Goal: Task Accomplishment & Management: Use online tool/utility

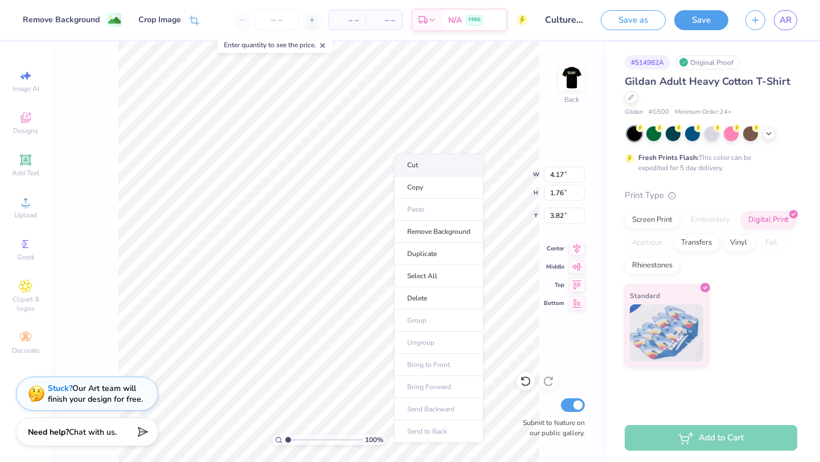
click at [406, 163] on li "Cut" at bounding box center [438, 165] width 89 height 23
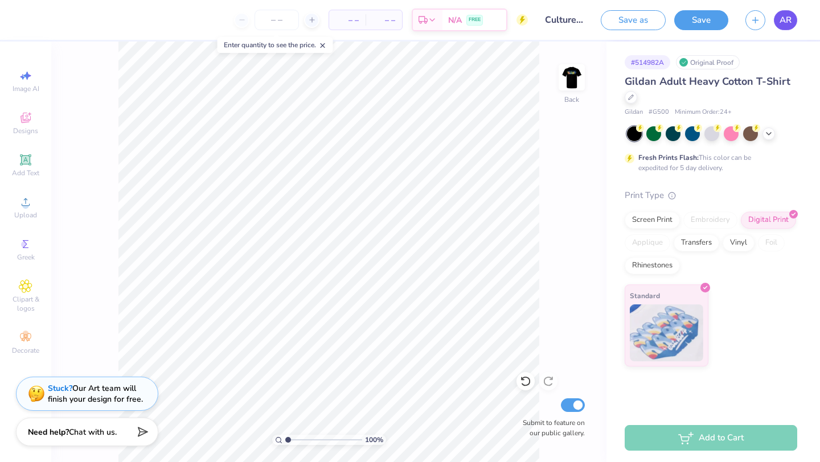
click at [783, 20] on span "AR" at bounding box center [785, 20] width 12 height 13
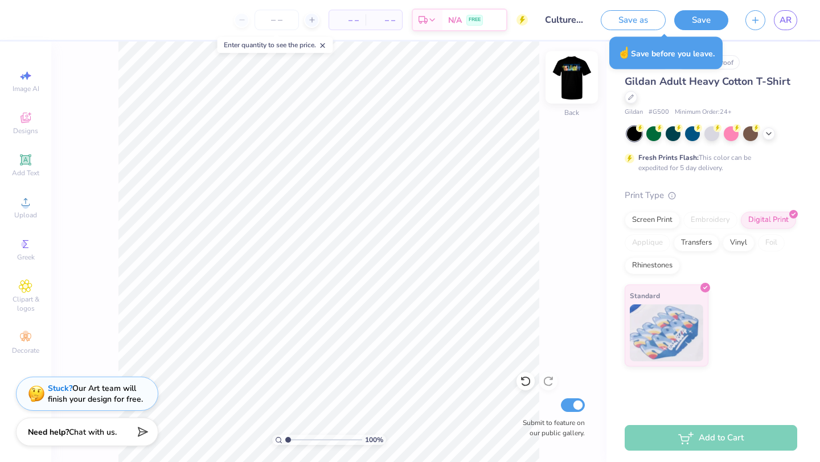
click at [563, 73] on img at bounding box center [572, 78] width 46 height 46
click at [695, 137] on div at bounding box center [692, 132] width 15 height 15
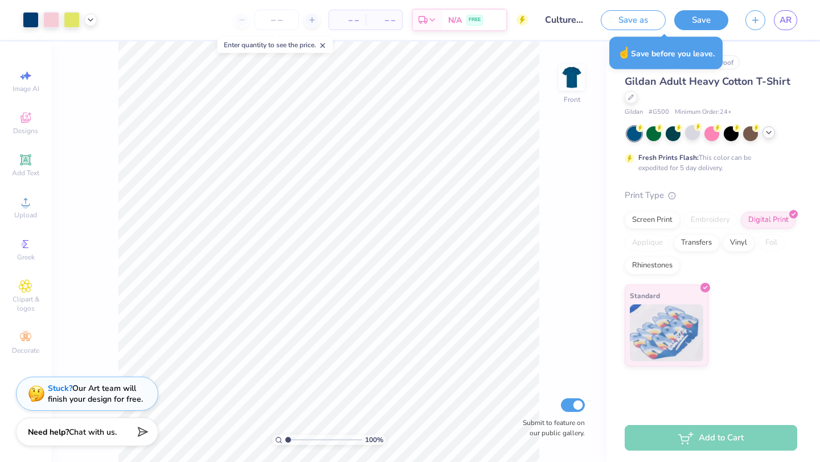
click at [766, 130] on icon at bounding box center [768, 132] width 9 height 9
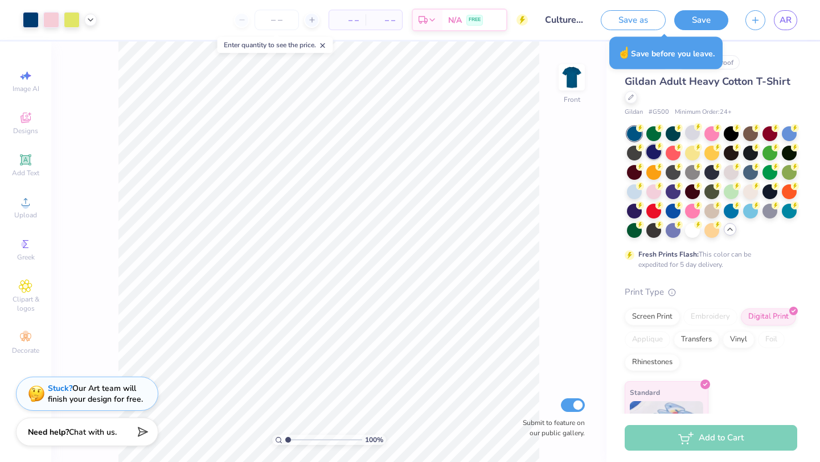
click at [651, 156] on div at bounding box center [653, 152] width 15 height 15
click at [666, 211] on div at bounding box center [672, 210] width 15 height 15
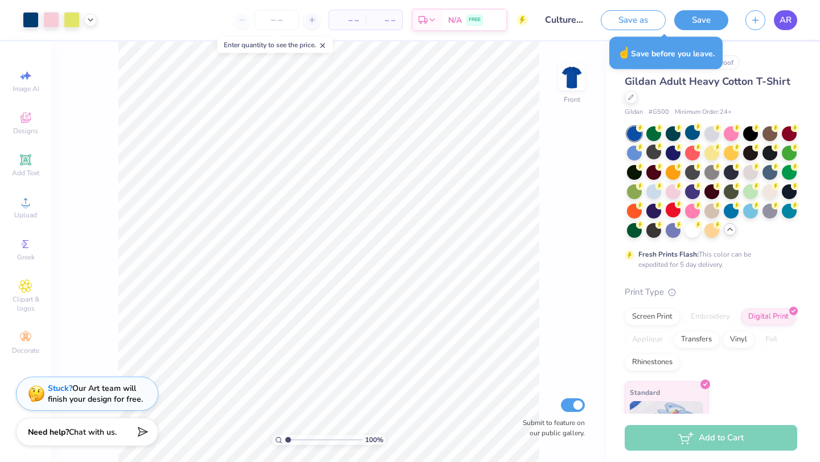
click at [784, 18] on span "AR" at bounding box center [785, 20] width 12 height 13
click at [786, 22] on span "AR" at bounding box center [785, 20] width 12 height 13
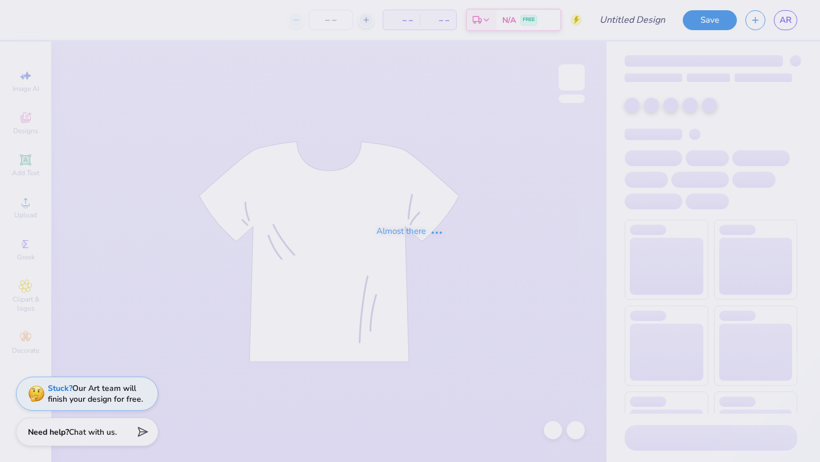
type input "Culture Fest 2"
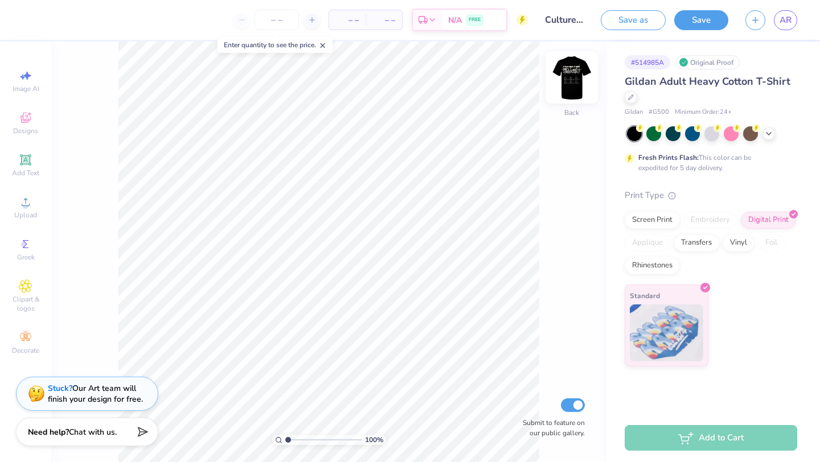
click at [569, 90] on img at bounding box center [572, 78] width 46 height 46
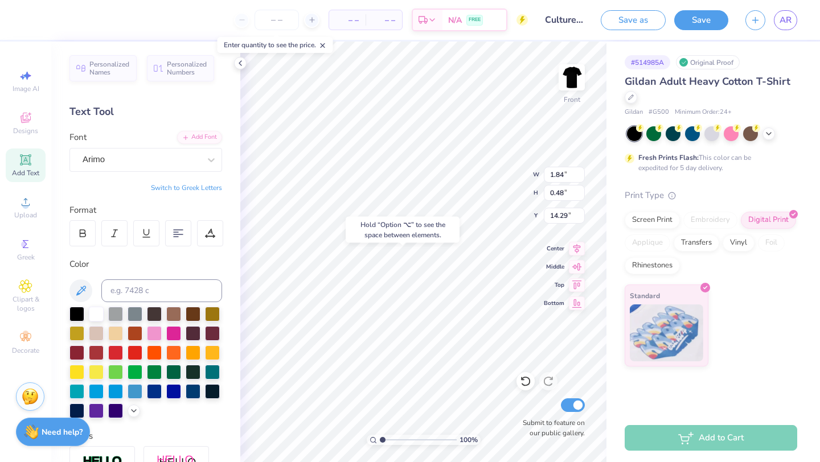
type input "14.25"
click at [522, 378] on icon at bounding box center [525, 381] width 11 height 11
type input "13.77"
click at [241, 66] on icon at bounding box center [240, 63] width 9 height 9
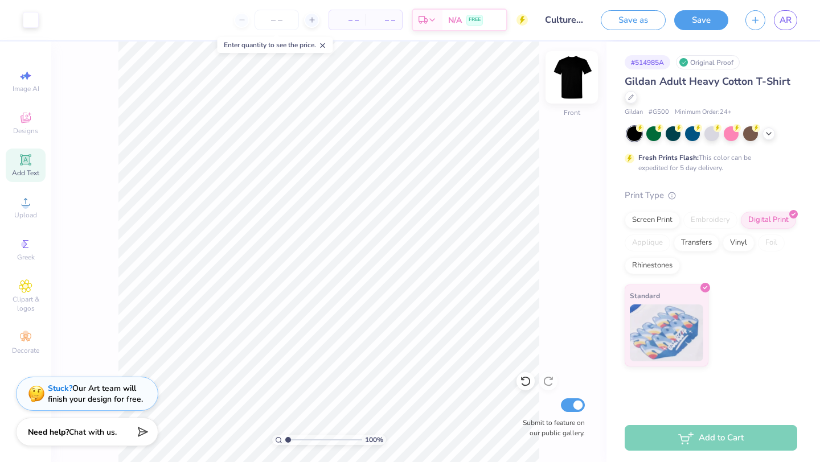
click at [578, 80] on img at bounding box center [572, 78] width 46 height 46
click at [574, 72] on img at bounding box center [572, 78] width 46 height 46
click at [16, 206] on div "Upload" at bounding box center [26, 208] width 40 height 34
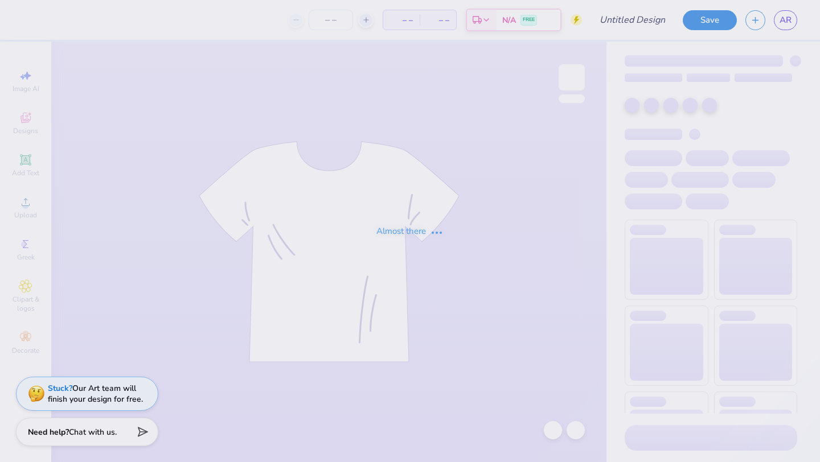
type input "Culture Fest 1"
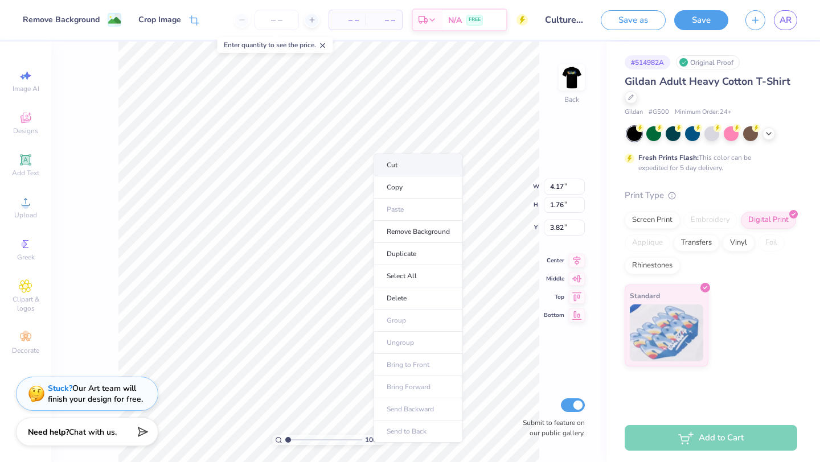
click at [384, 162] on li "Cut" at bounding box center [417, 165] width 89 height 23
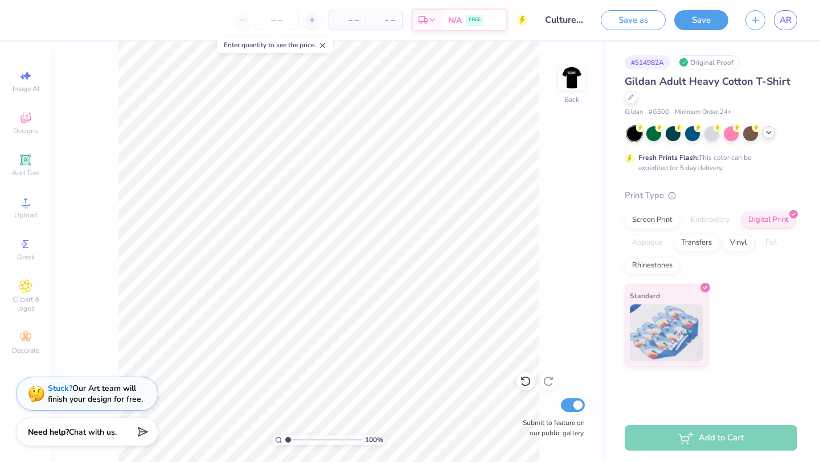
click at [768, 135] on icon at bounding box center [768, 132] width 9 height 9
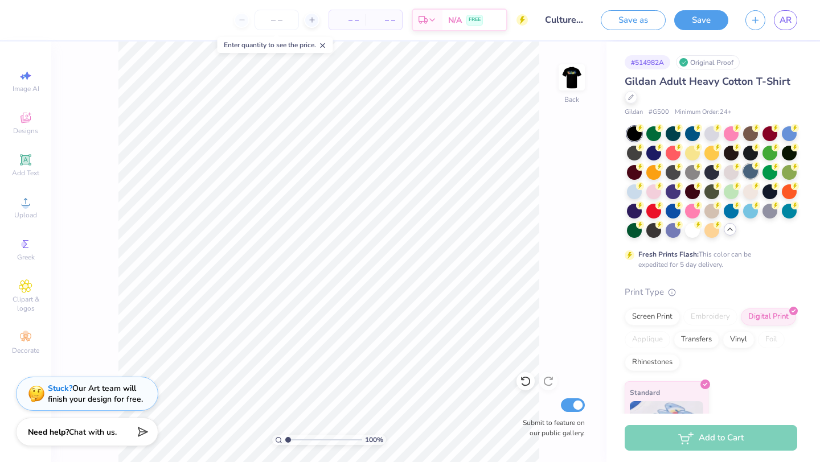
click at [748, 170] on div at bounding box center [750, 171] width 15 height 15
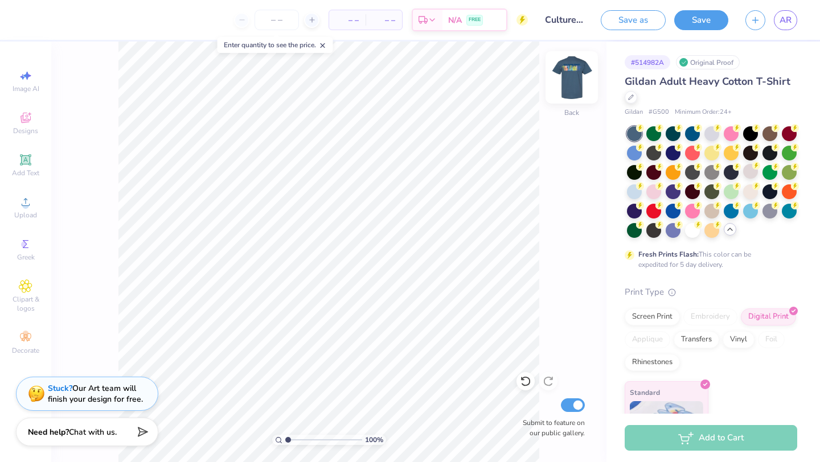
click at [575, 81] on img at bounding box center [572, 78] width 46 height 46
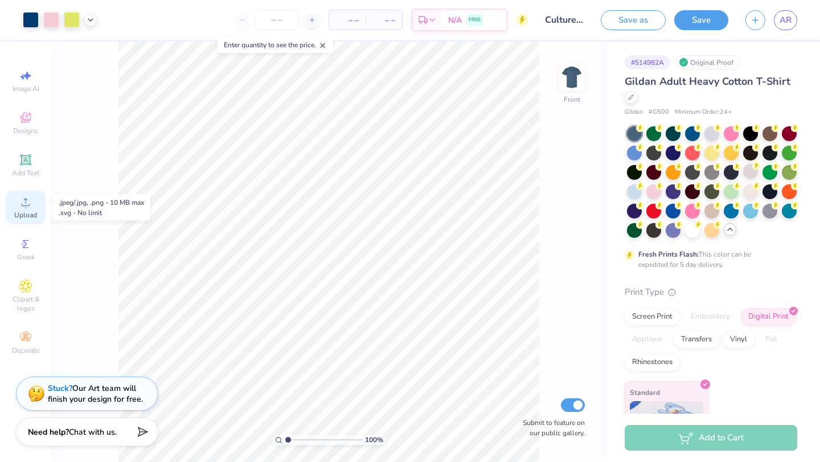
click at [26, 206] on circle at bounding box center [25, 206] width 6 height 6
drag, startPoint x: 563, startPoint y: 68, endPoint x: 0, endPoint y: 118, distance: 565.1
click at [563, 68] on img at bounding box center [571, 77] width 23 height 23
click at [22, 204] on icon at bounding box center [26, 202] width 8 height 8
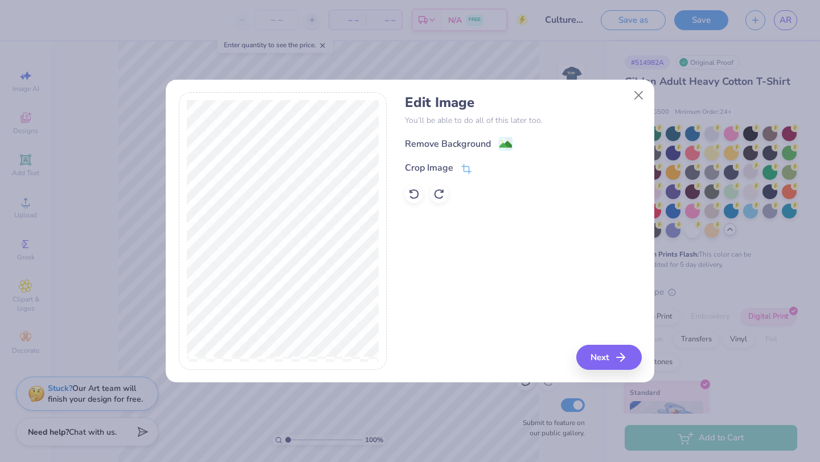
click at [497, 148] on div "Remove Background" at bounding box center [459, 144] width 108 height 14
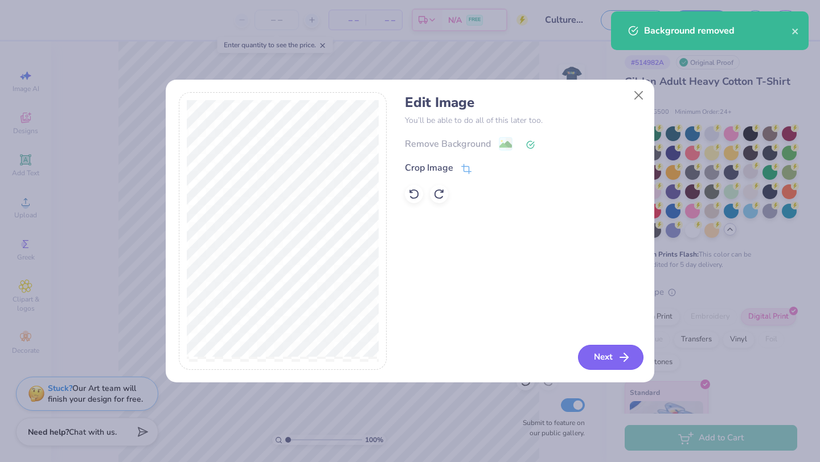
click at [620, 358] on icon "button" at bounding box center [624, 358] width 14 height 14
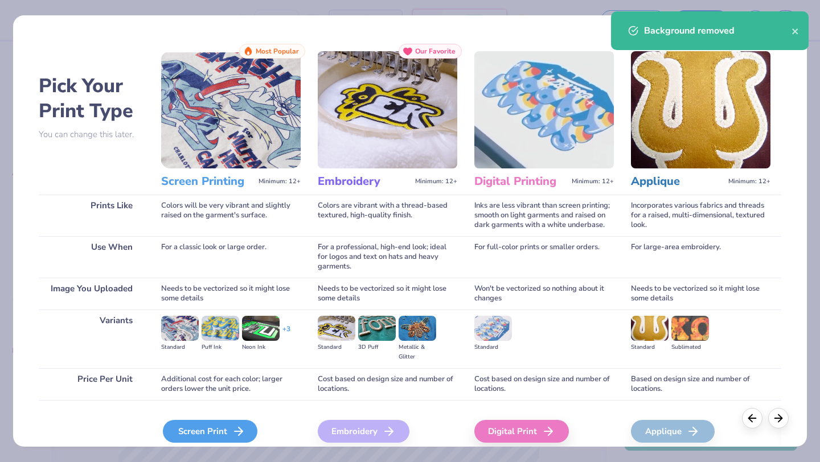
click at [218, 426] on div "Screen Print" at bounding box center [210, 431] width 94 height 23
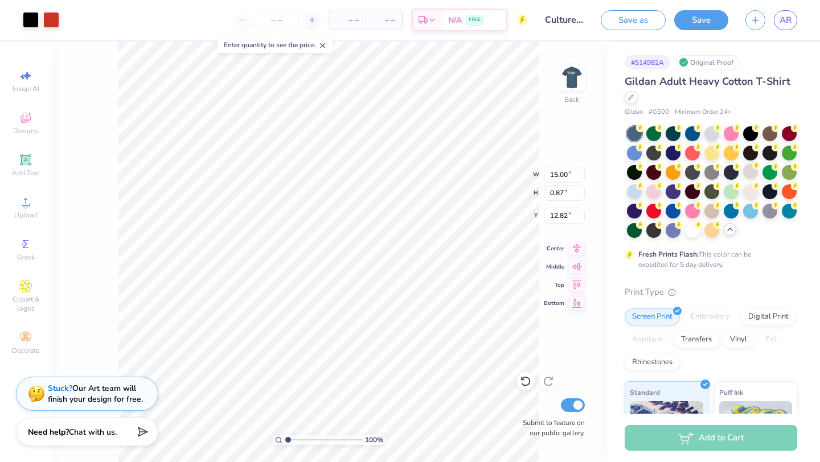
type input "5.94"
type input "13.99"
type input "0.81"
type input "6.00"
type input "5.98"
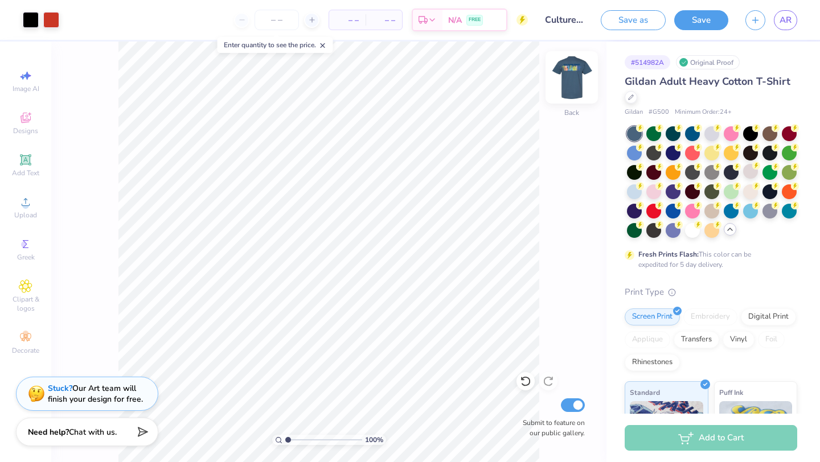
click at [575, 67] on img at bounding box center [572, 78] width 46 height 46
click at [575, 67] on img at bounding box center [571, 77] width 23 height 23
type input "5.99"
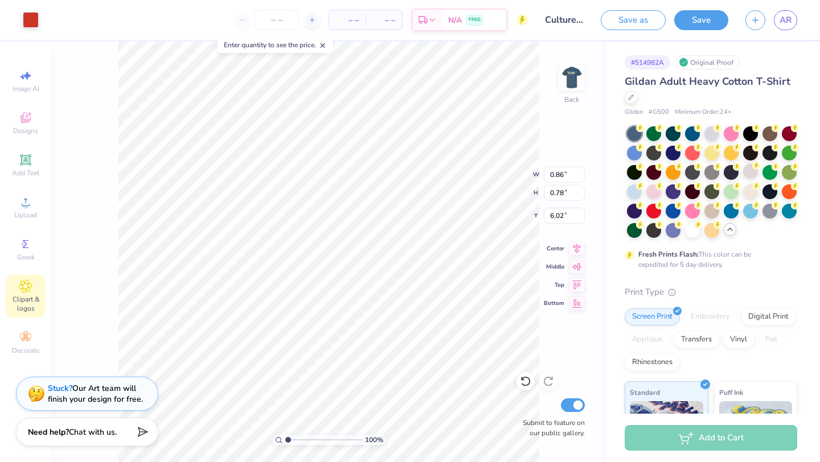
click at [23, 280] on icon at bounding box center [25, 286] width 13 height 14
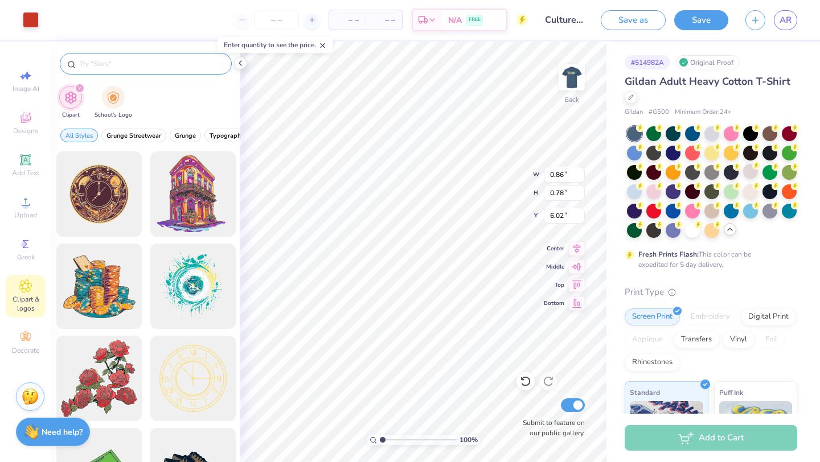
click at [149, 61] on input "text" at bounding box center [152, 63] width 146 height 11
type input "heart"
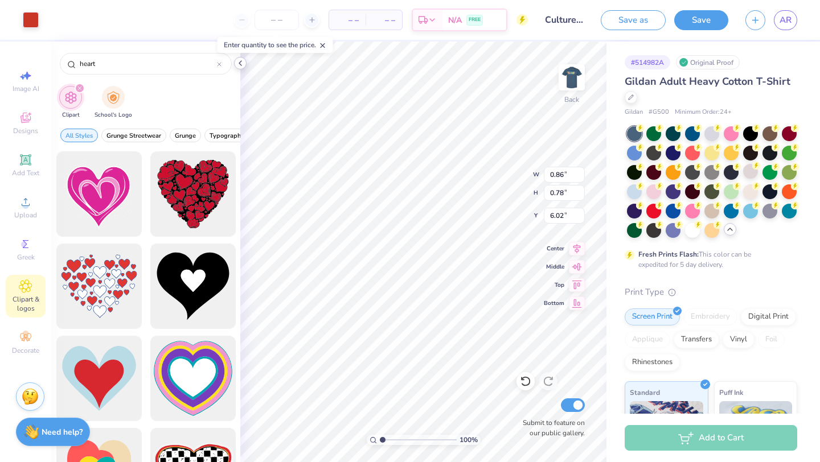
click at [239, 61] on icon at bounding box center [240, 63] width 9 height 9
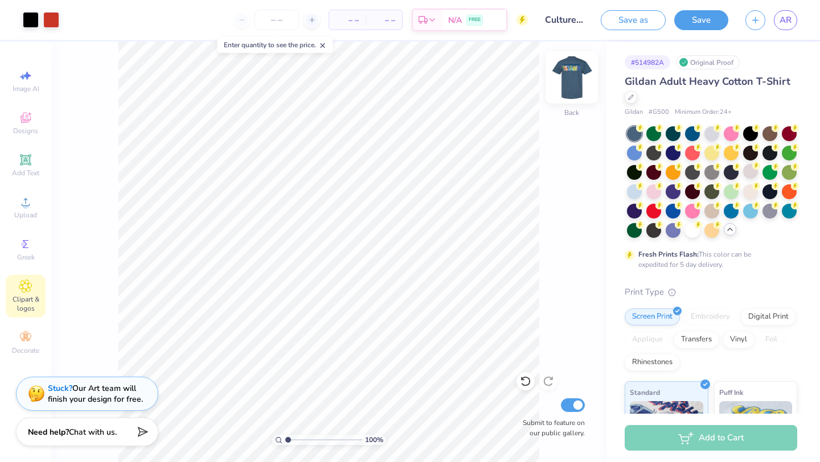
click at [565, 75] on img at bounding box center [572, 78] width 46 height 46
click at [558, 82] on img at bounding box center [572, 78] width 46 height 46
click at [572, 84] on img at bounding box center [572, 78] width 46 height 46
click at [572, 84] on img at bounding box center [571, 77] width 23 height 23
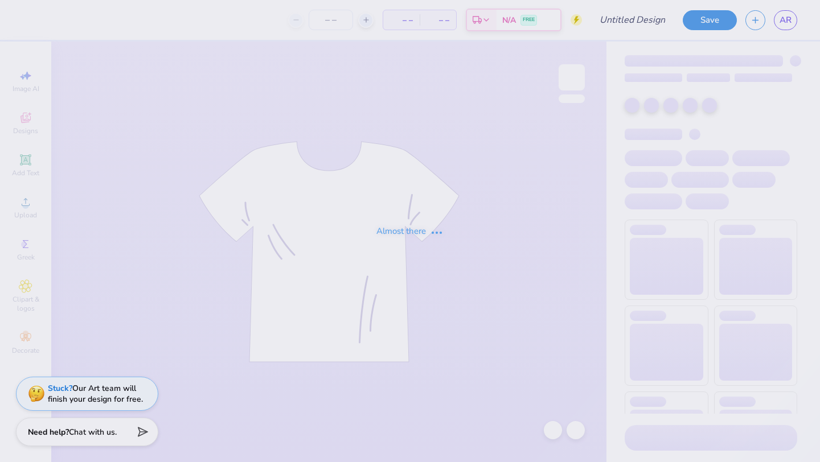
type input "Culture Fest 2"
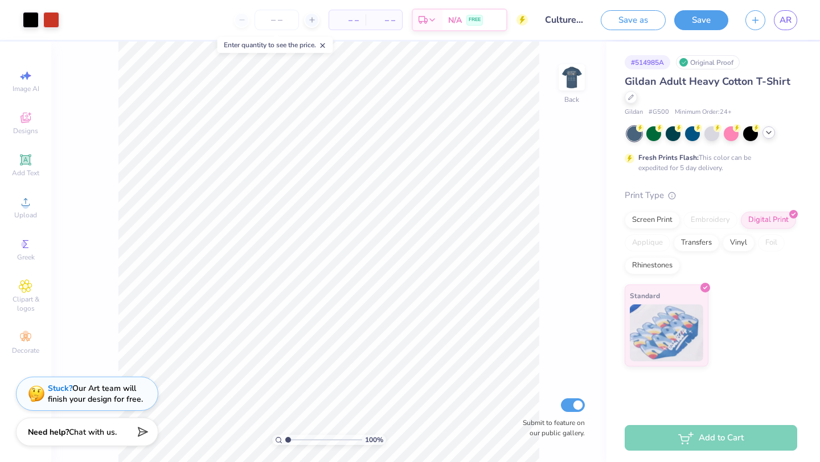
click at [765, 131] on icon at bounding box center [768, 132] width 9 height 9
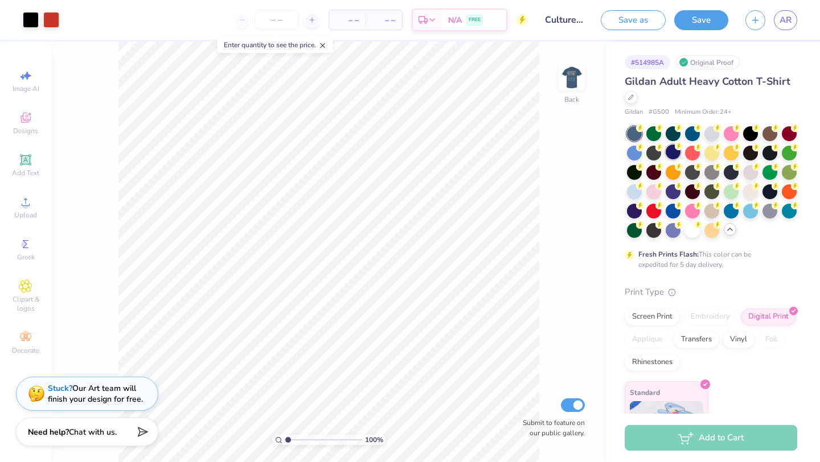
click at [677, 155] on div at bounding box center [672, 152] width 15 height 15
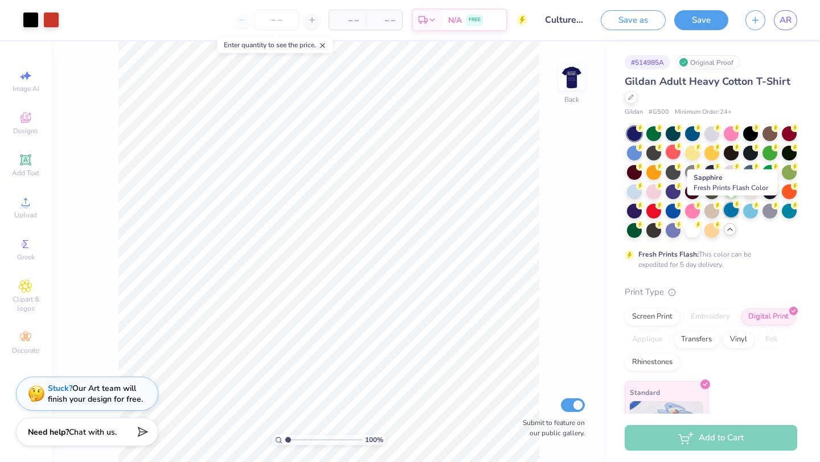
click at [733, 212] on div at bounding box center [730, 210] width 15 height 15
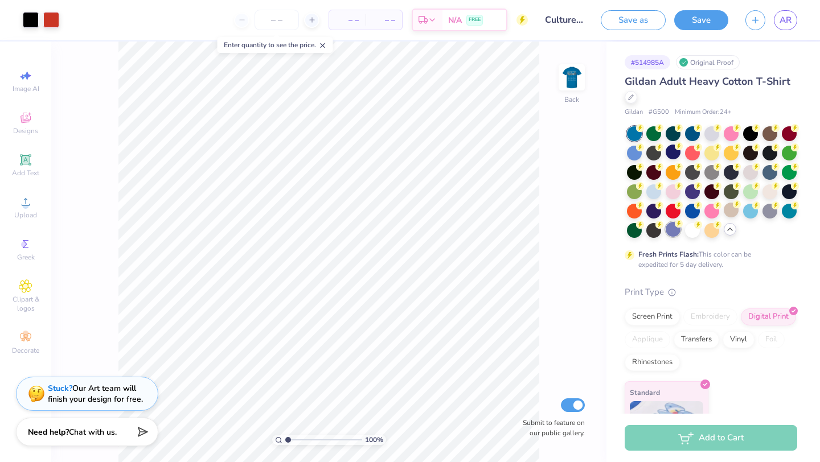
click at [674, 235] on div at bounding box center [672, 229] width 15 height 15
click at [628, 94] on icon at bounding box center [631, 96] width 6 height 6
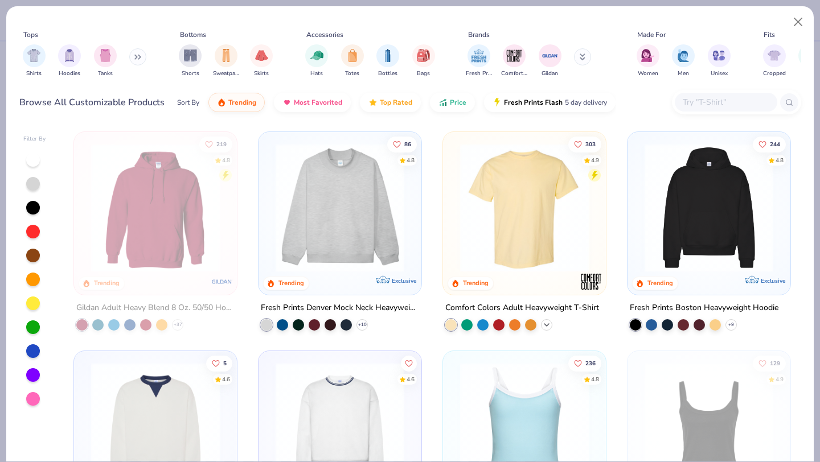
click at [544, 324] on icon at bounding box center [546, 324] width 9 height 9
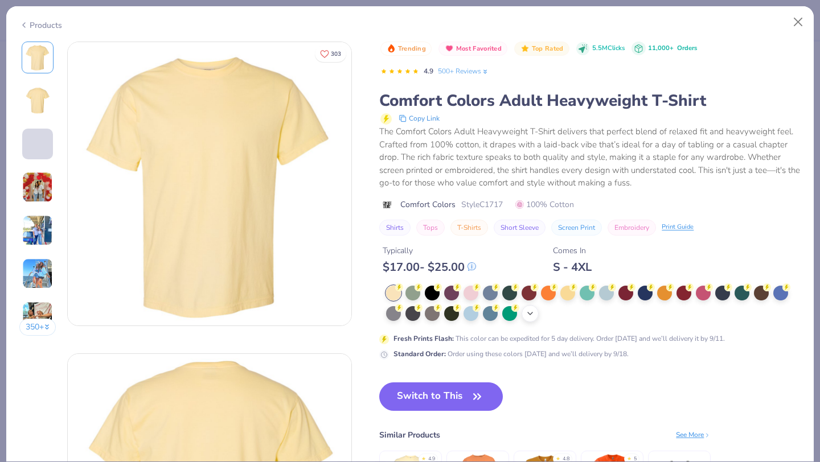
click at [526, 315] on icon at bounding box center [529, 313] width 9 height 9
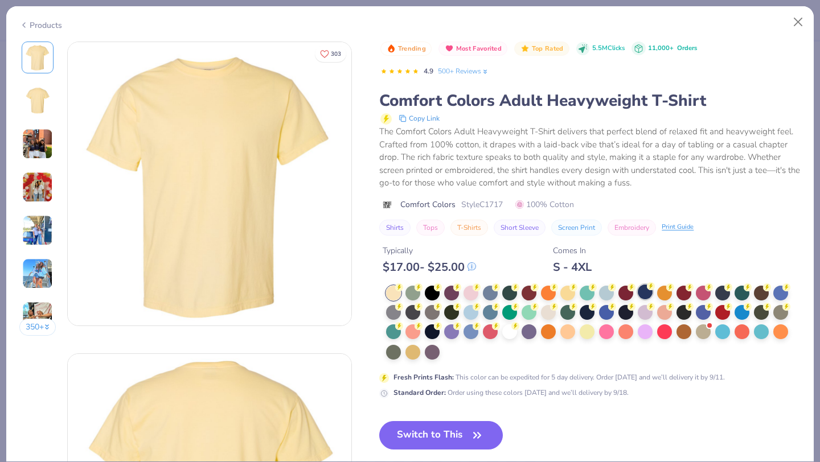
click at [647, 297] on div at bounding box center [644, 292] width 15 height 15
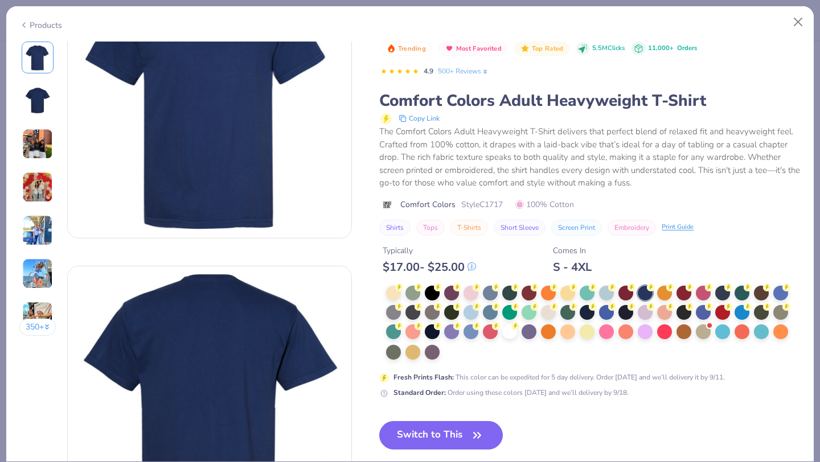
scroll to position [211, 0]
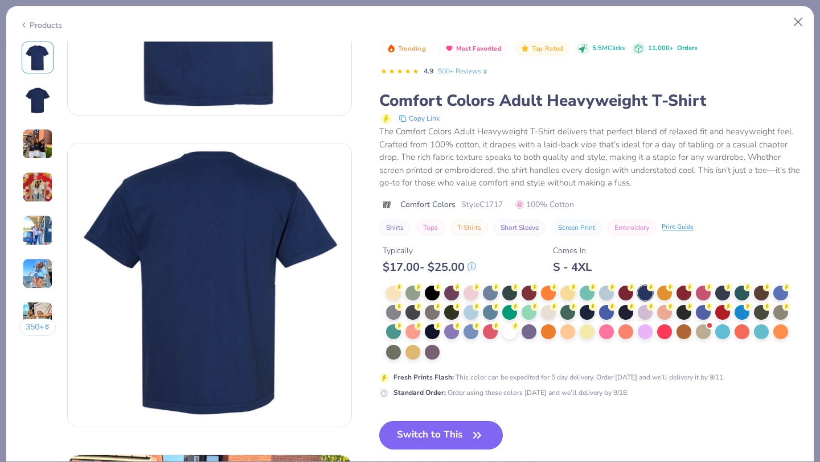
click at [465, 443] on button "Switch to This" at bounding box center [441, 435] width 124 height 28
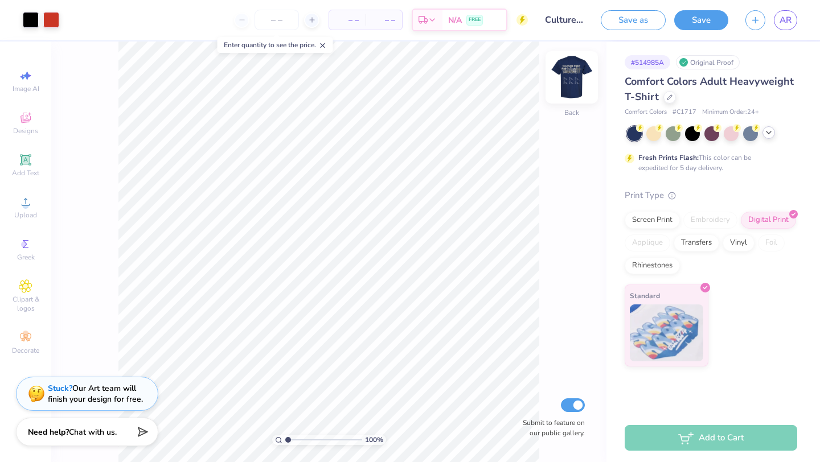
click at [570, 80] on img at bounding box center [572, 78] width 46 height 46
click at [570, 82] on img at bounding box center [572, 78] width 46 height 46
click at [566, 90] on img at bounding box center [572, 78] width 46 height 46
